Goal: Information Seeking & Learning: Learn about a topic

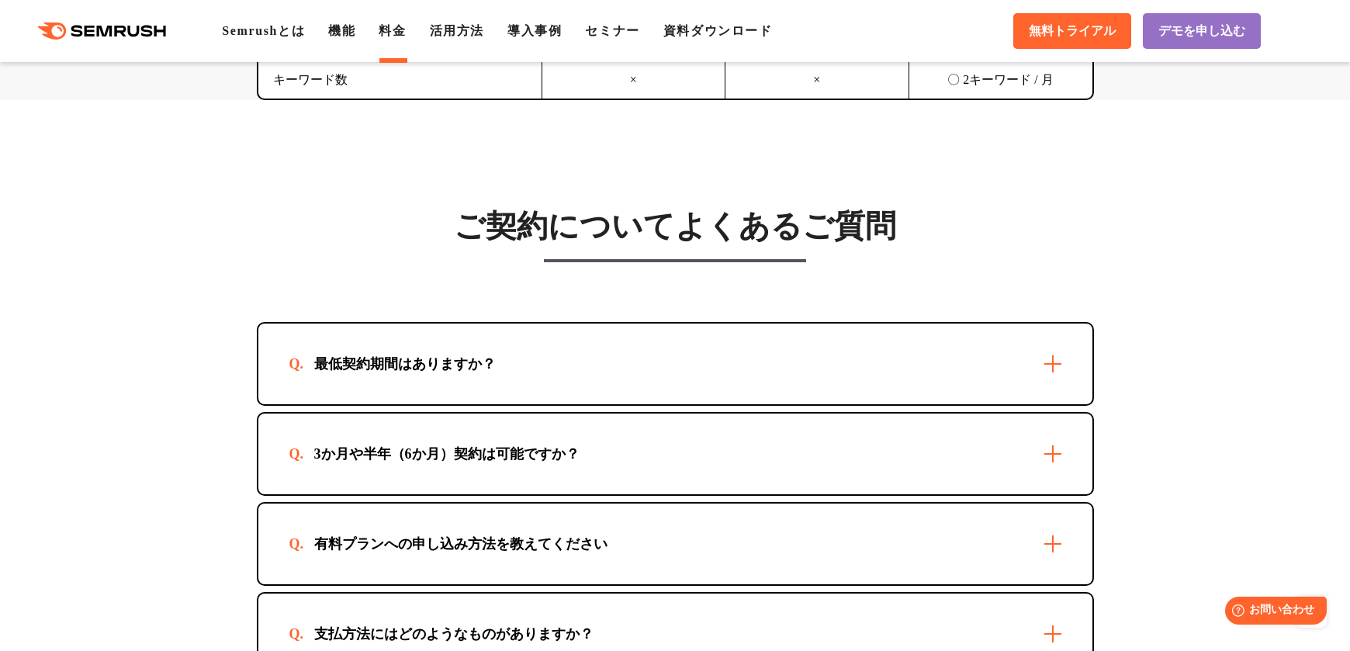
scroll to position [4499, 0]
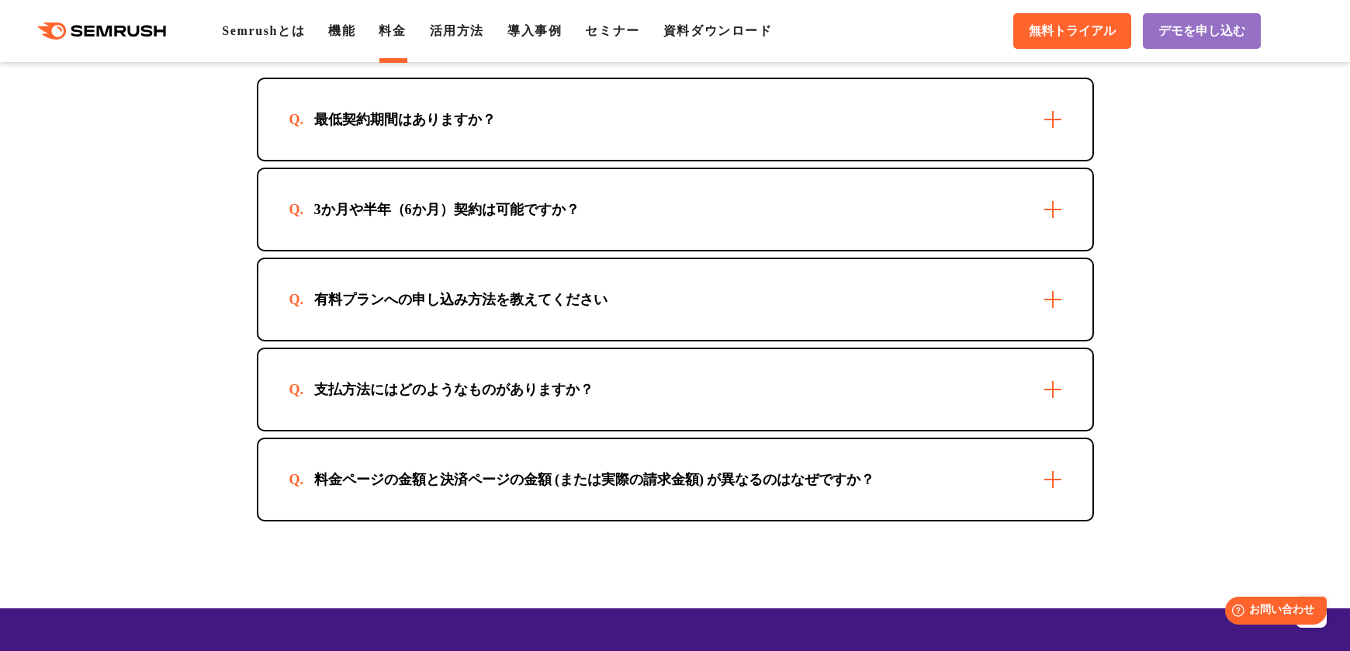
click at [1049, 133] on div "最低契約期間はありますか？" at bounding box center [675, 119] width 834 height 81
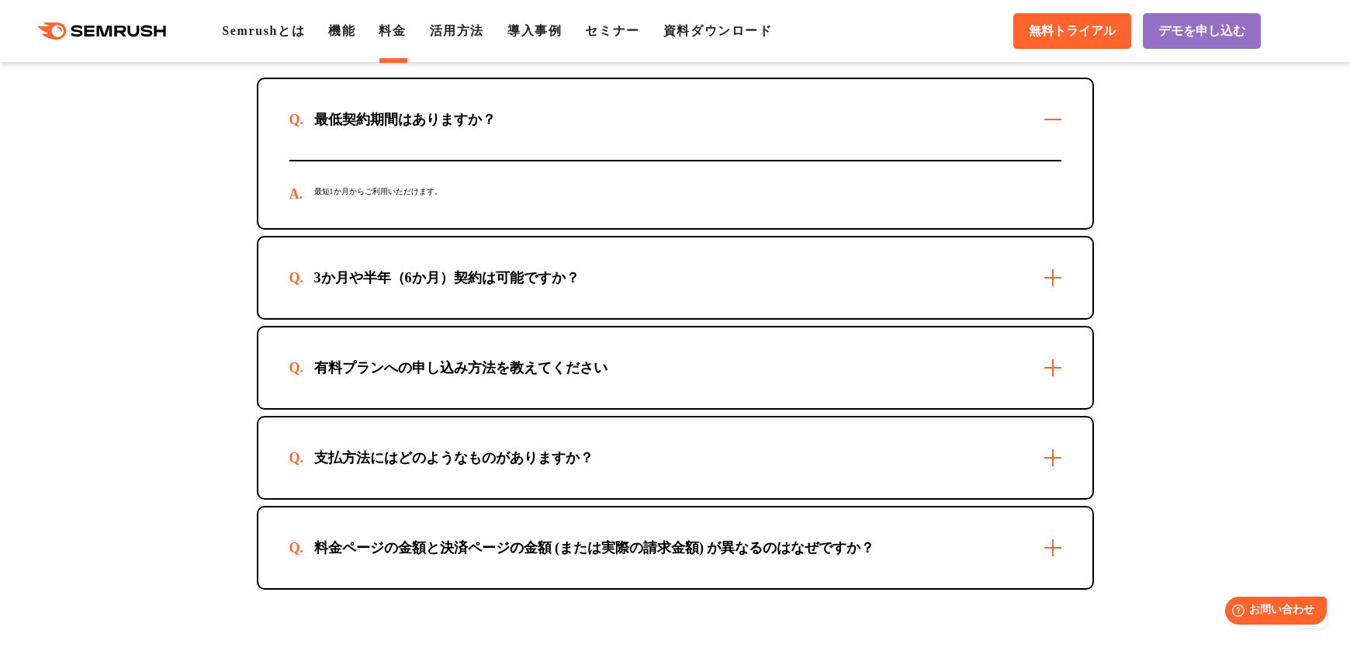
click at [1057, 279] on div "3か月や半年（6か月）契約は可能ですか？" at bounding box center [675, 277] width 834 height 81
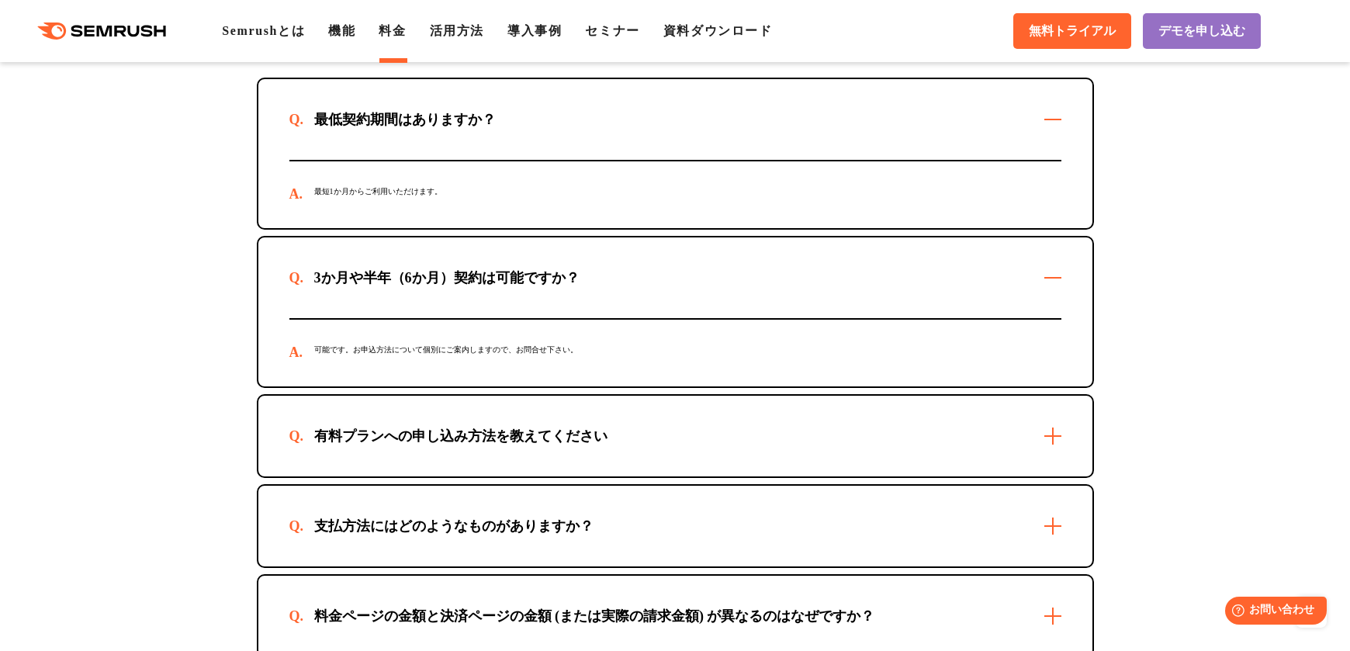
click at [1050, 449] on div "有料プランへの申し込み方法を教えてください" at bounding box center [675, 436] width 834 height 81
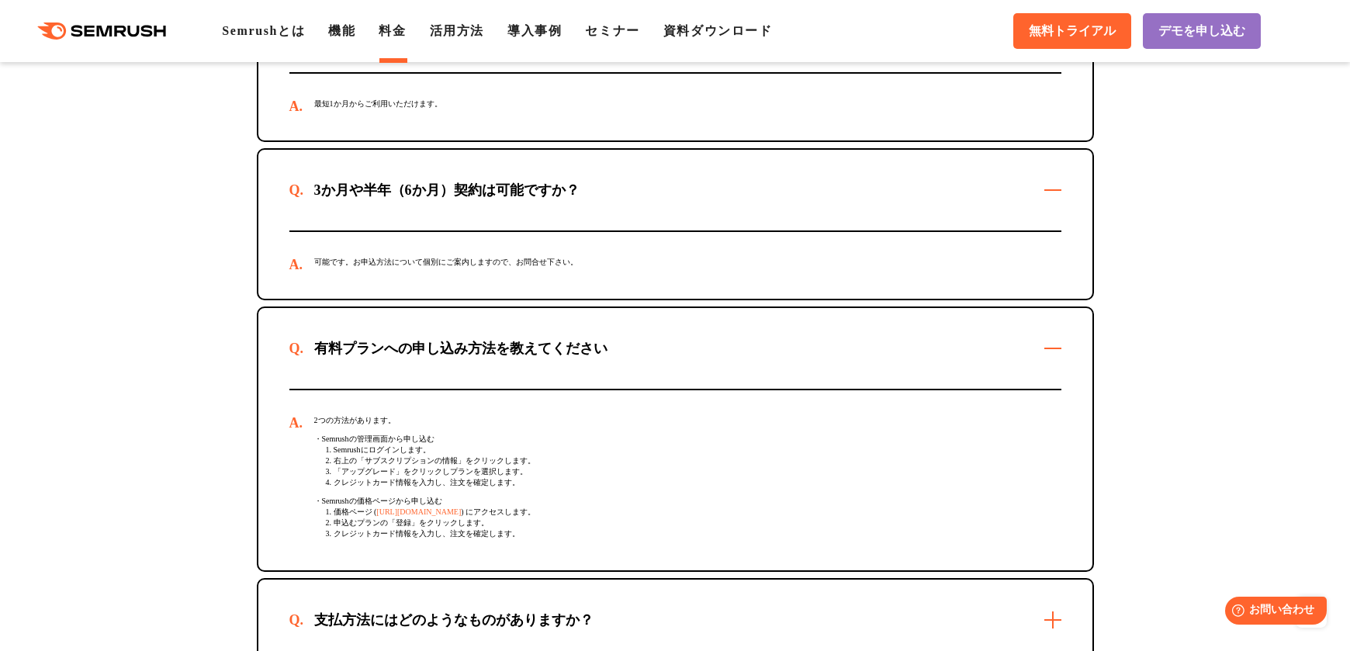
scroll to position [4887, 0]
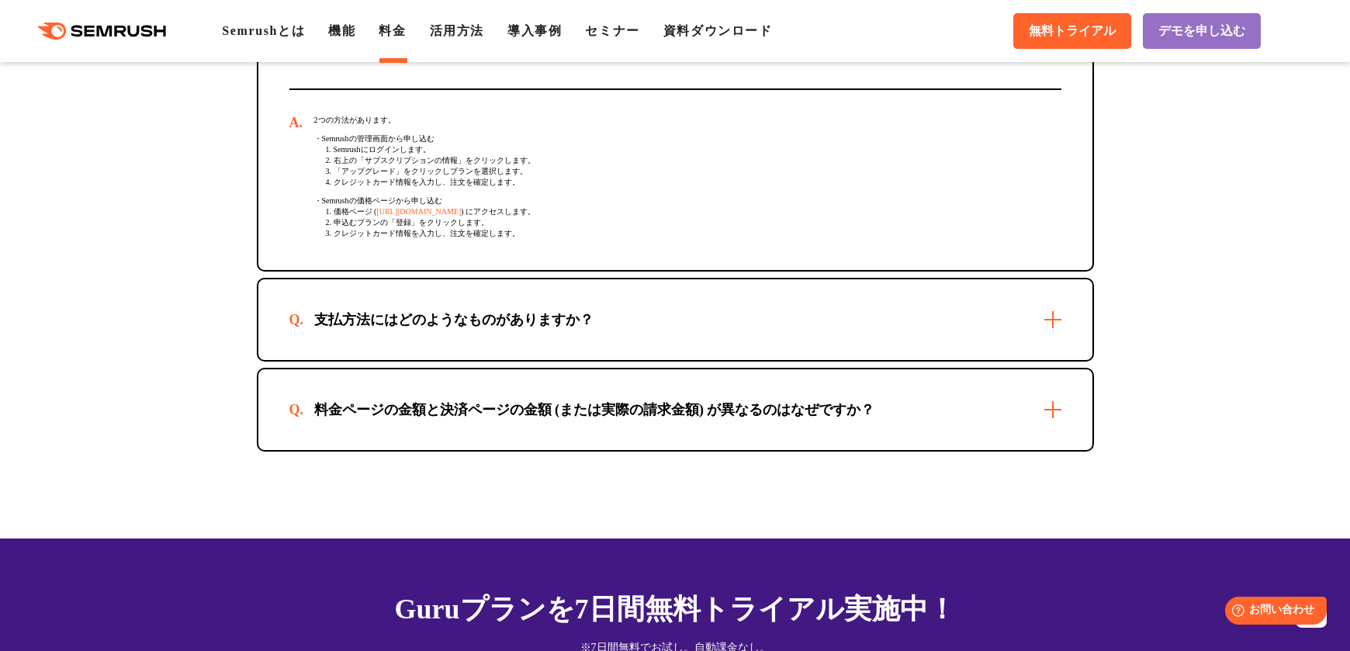
click at [1054, 328] on div "支払方法にはどのようなものがありますか？" at bounding box center [675, 319] width 834 height 81
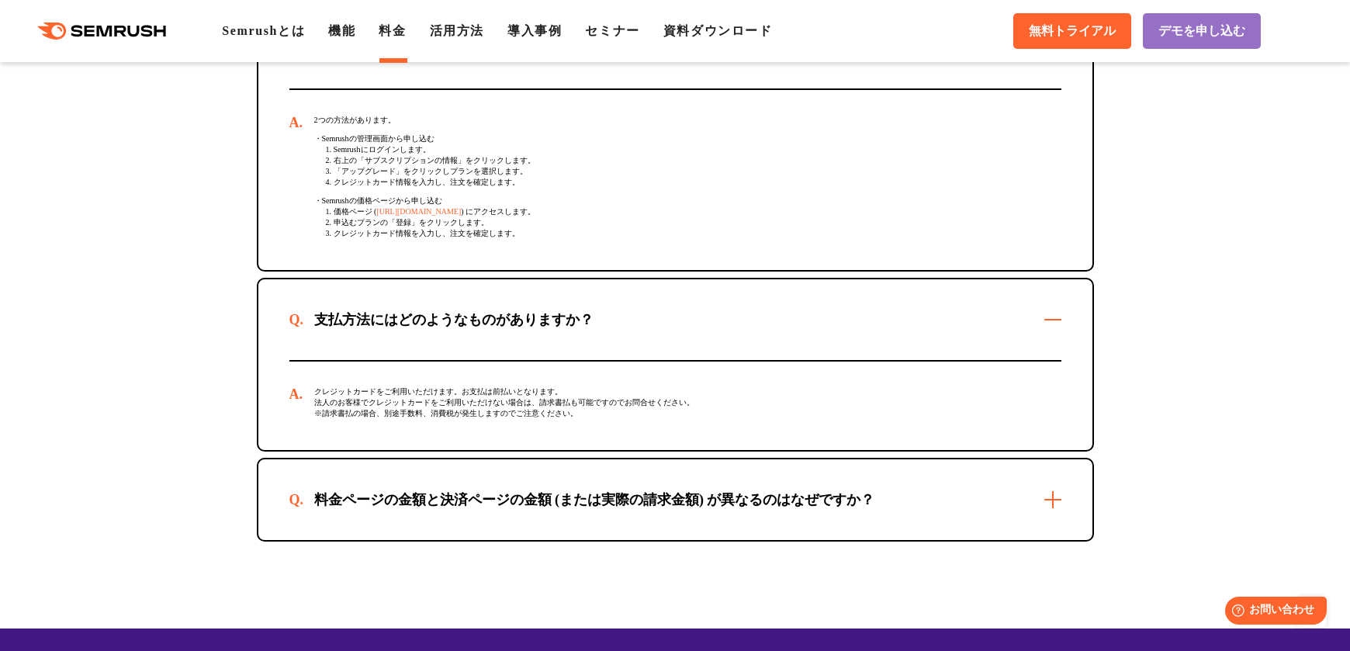
click at [1049, 507] on div "料金ページの金額と決済ページの金額 (または実際の請求金額) が異なるのはなぜですか？" at bounding box center [675, 499] width 834 height 81
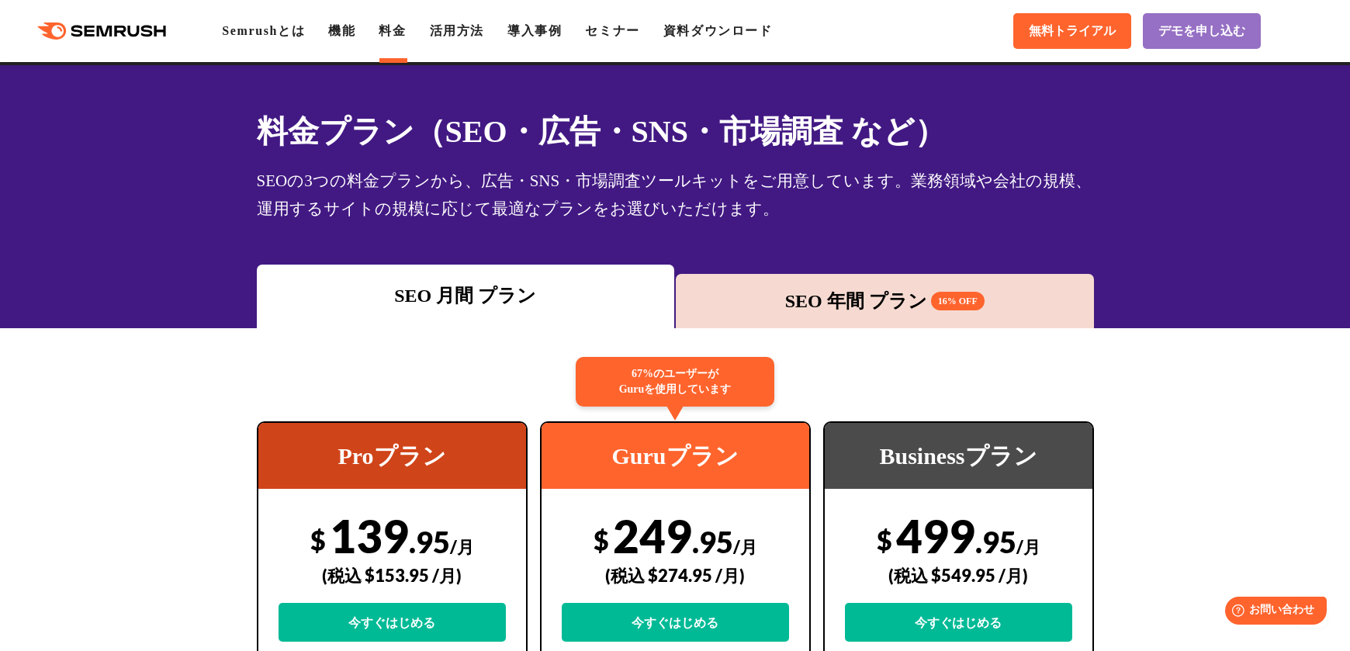
scroll to position [0, 0]
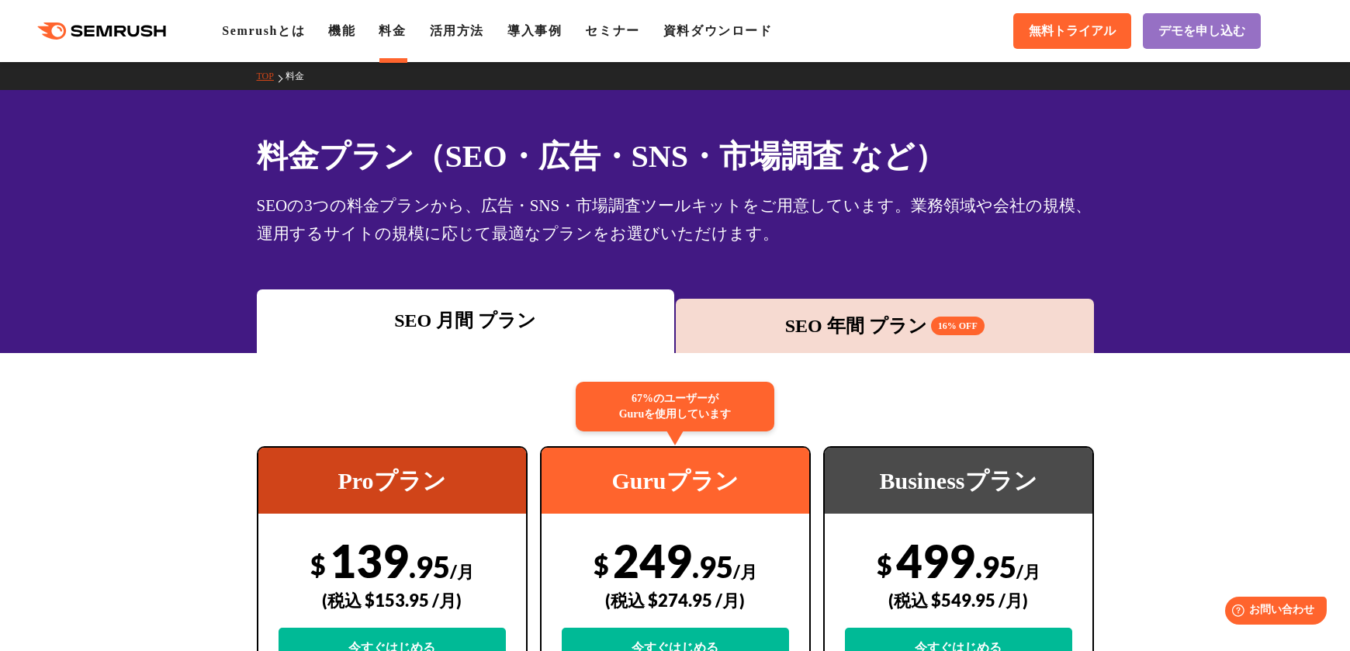
click at [822, 317] on div "SEO 年間 プラン 16% OFF" at bounding box center [884, 326] width 403 height 28
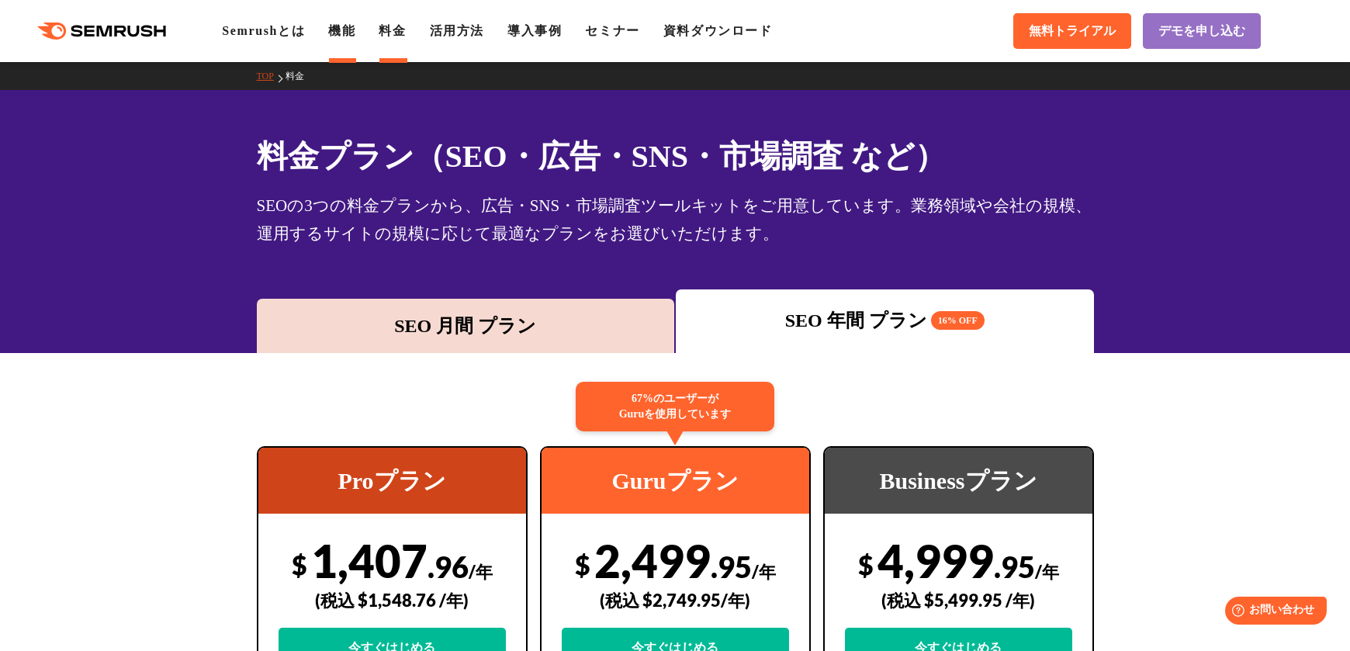
click at [347, 28] on link "機能" at bounding box center [341, 30] width 27 height 13
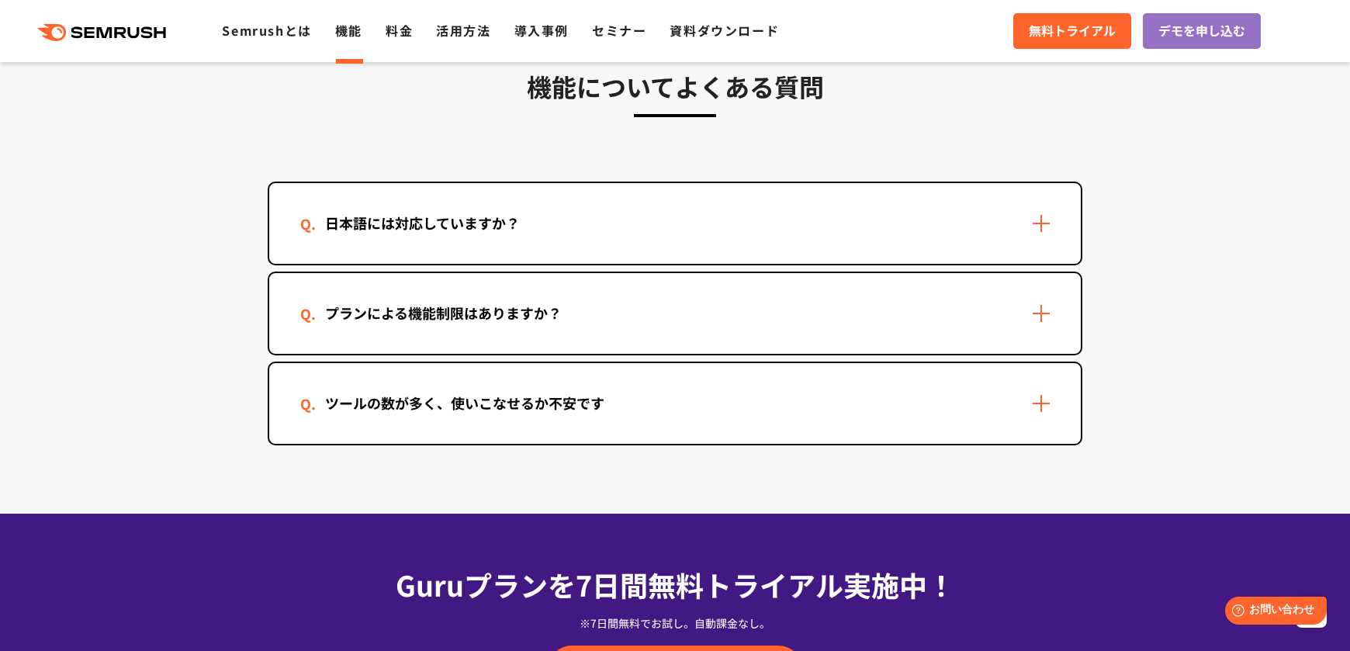
scroll to position [4344, 0]
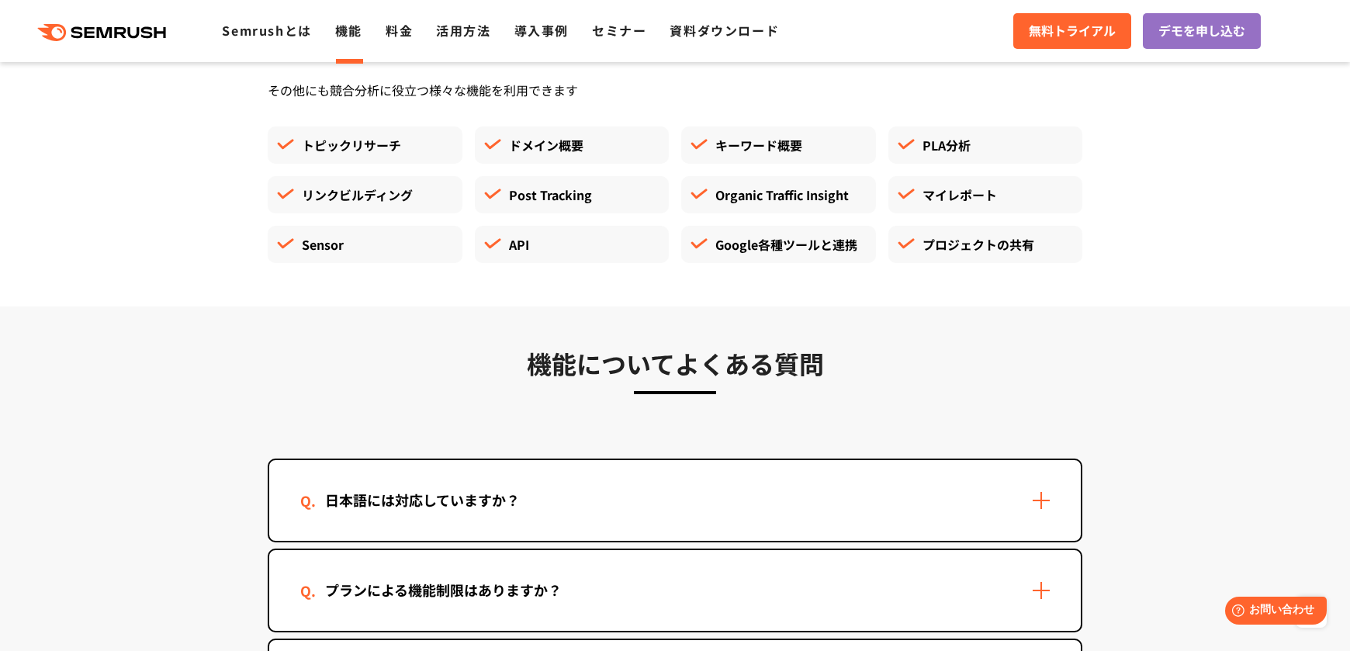
click at [1037, 507] on div "日本語には対応していますか？" at bounding box center [674, 500] width 811 height 81
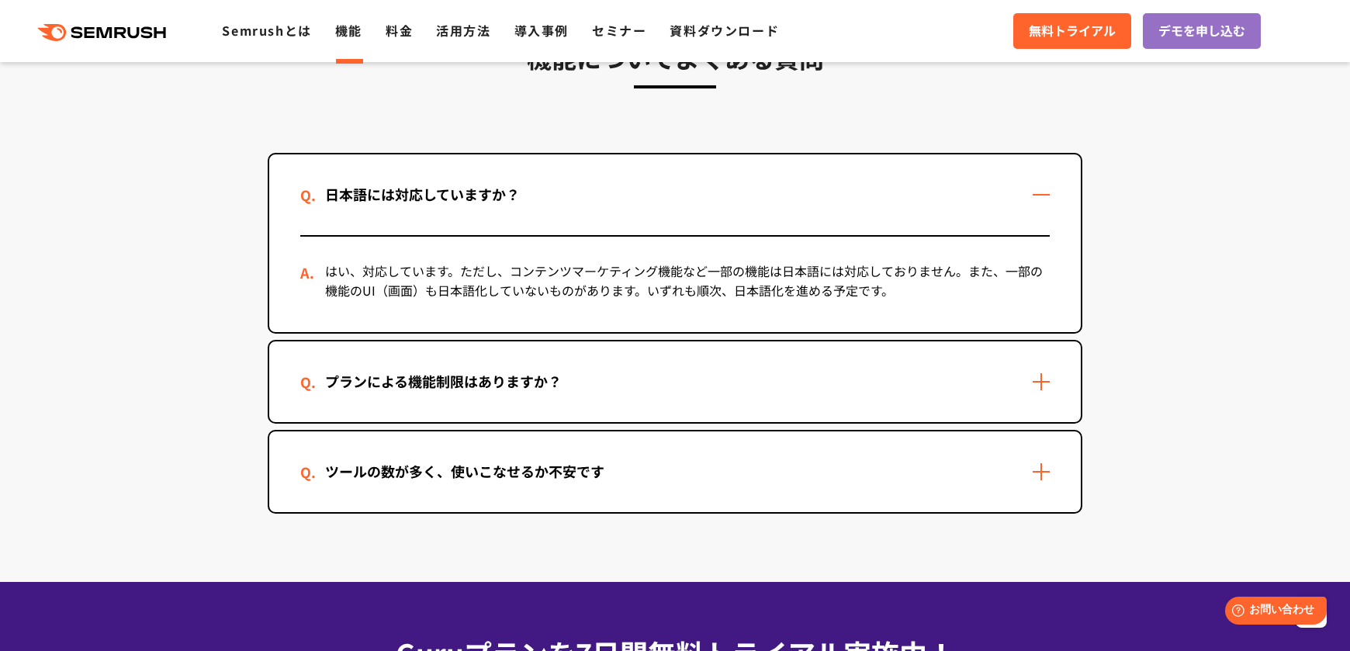
scroll to position [4655, 0]
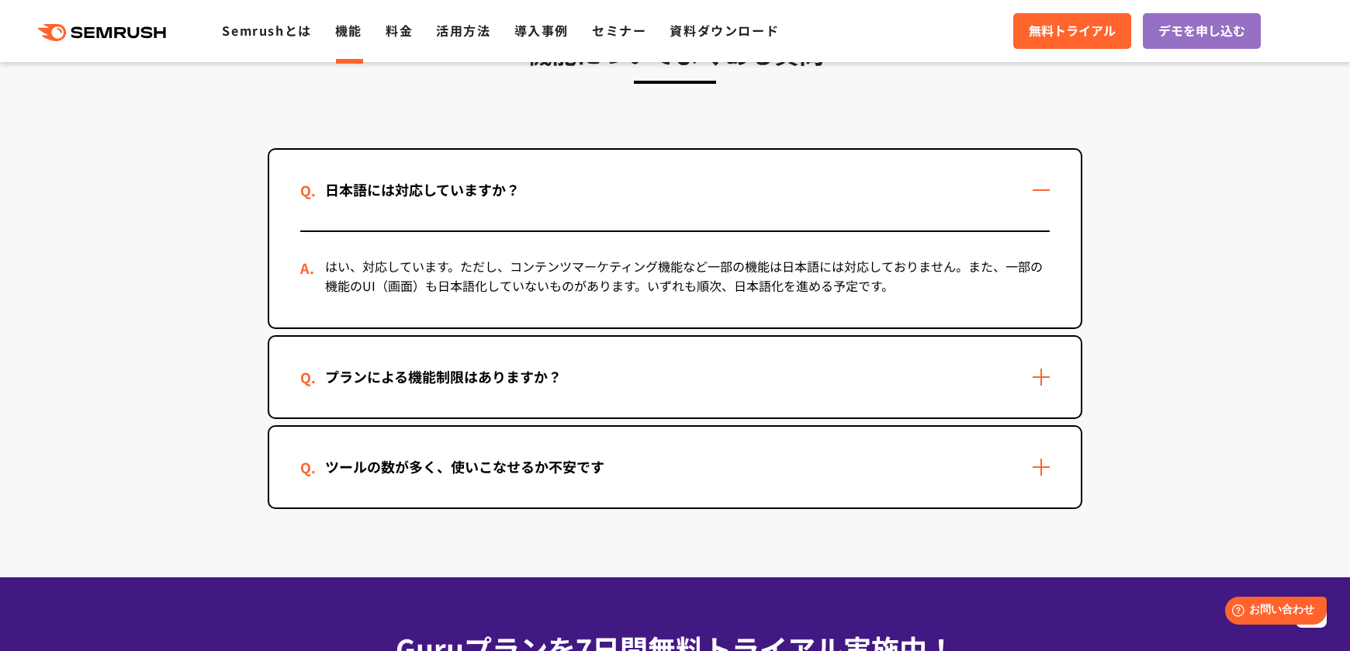
click at [1049, 386] on div "プランによる機能制限はありますか？" at bounding box center [674, 377] width 811 height 81
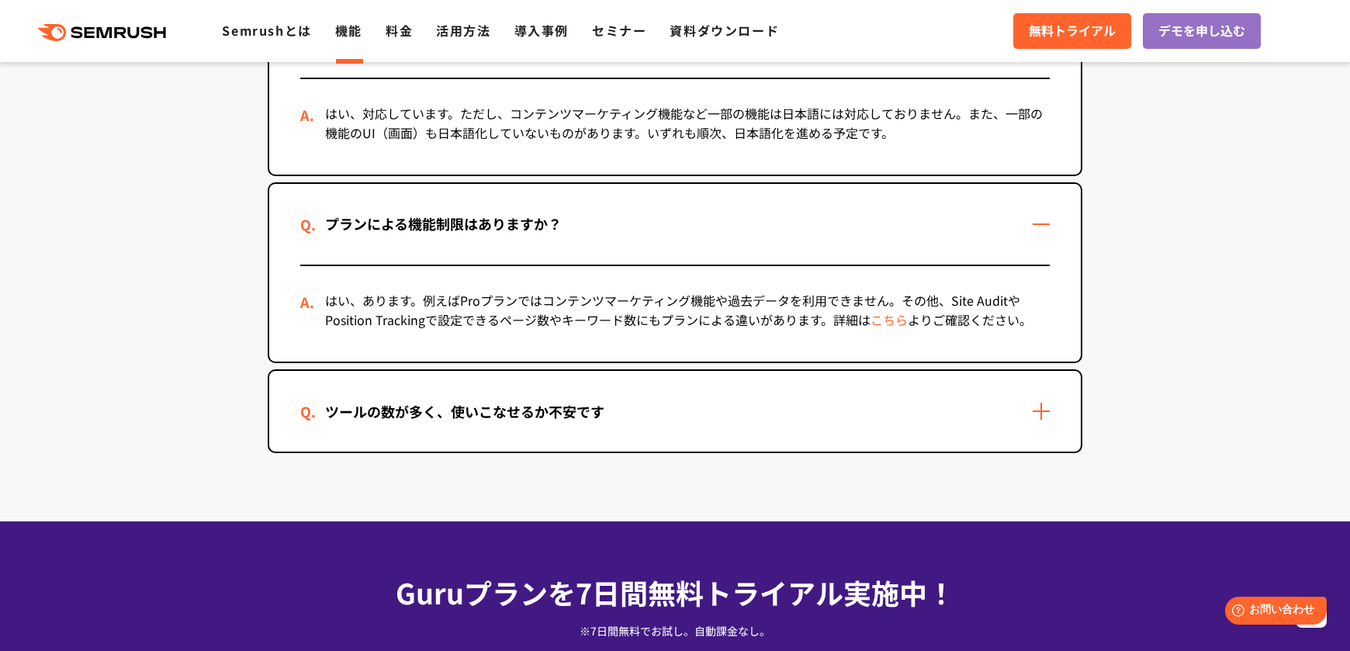
scroll to position [4810, 0]
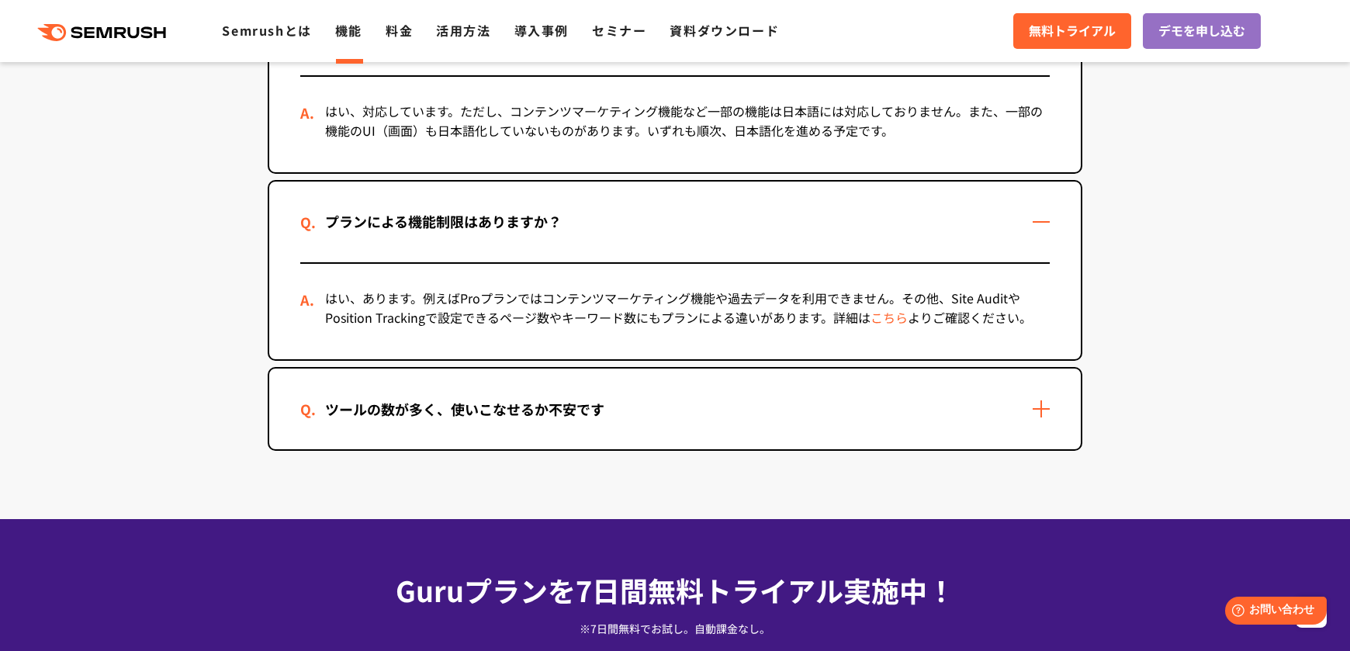
click at [1049, 402] on div "ツールの数が多く、使いこなせるか不安です" at bounding box center [674, 408] width 811 height 81
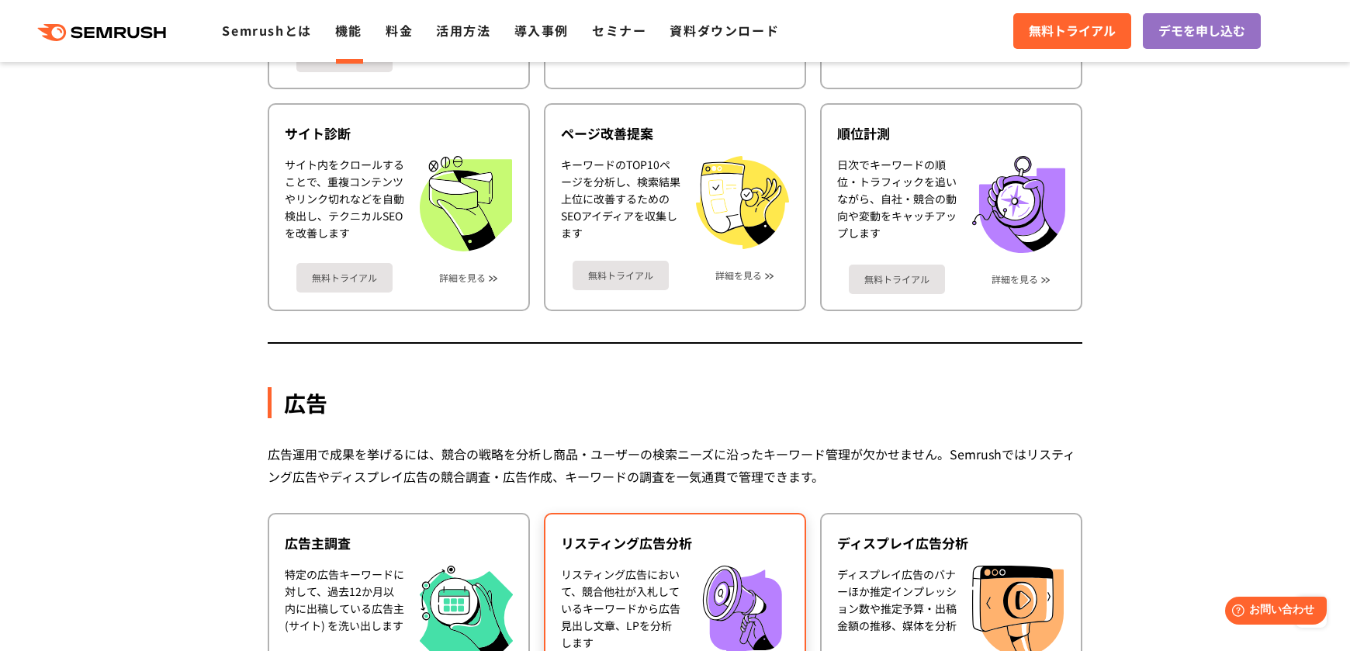
scroll to position [931, 0]
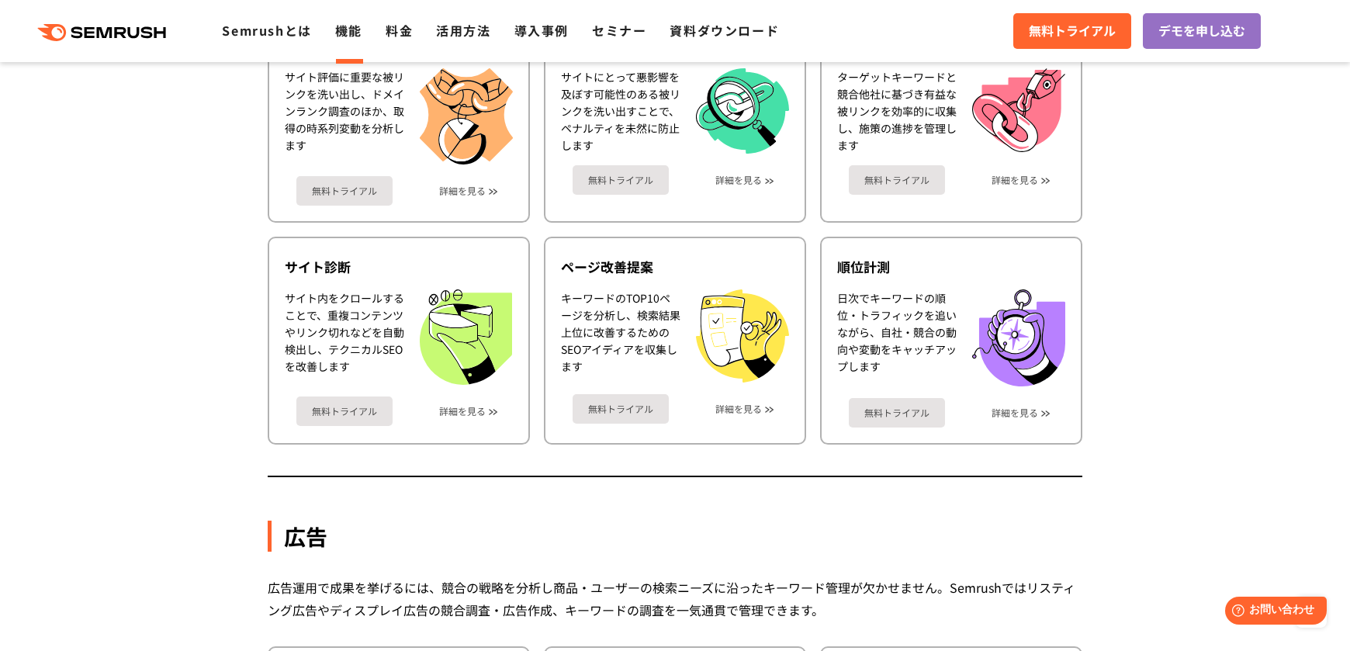
drag, startPoint x: 721, startPoint y: 356, endPoint x: 1153, endPoint y: 530, distance: 465.7
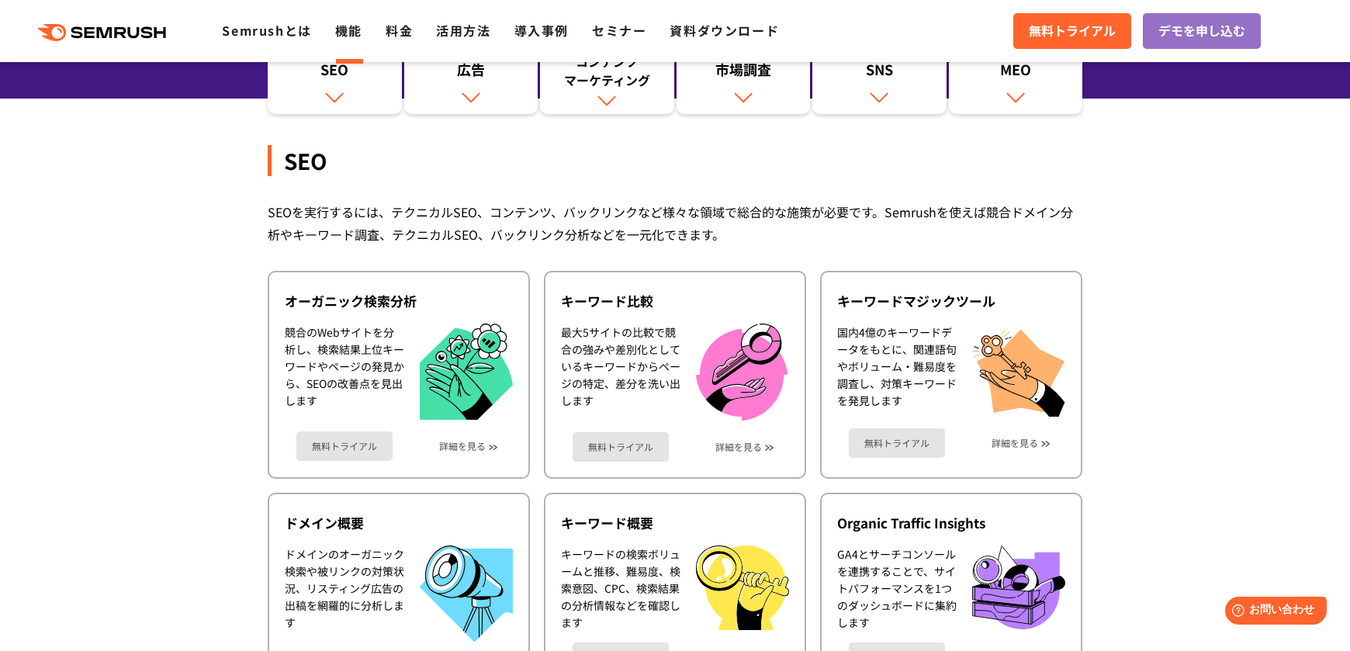
scroll to position [0, 0]
